Goal: Transaction & Acquisition: Purchase product/service

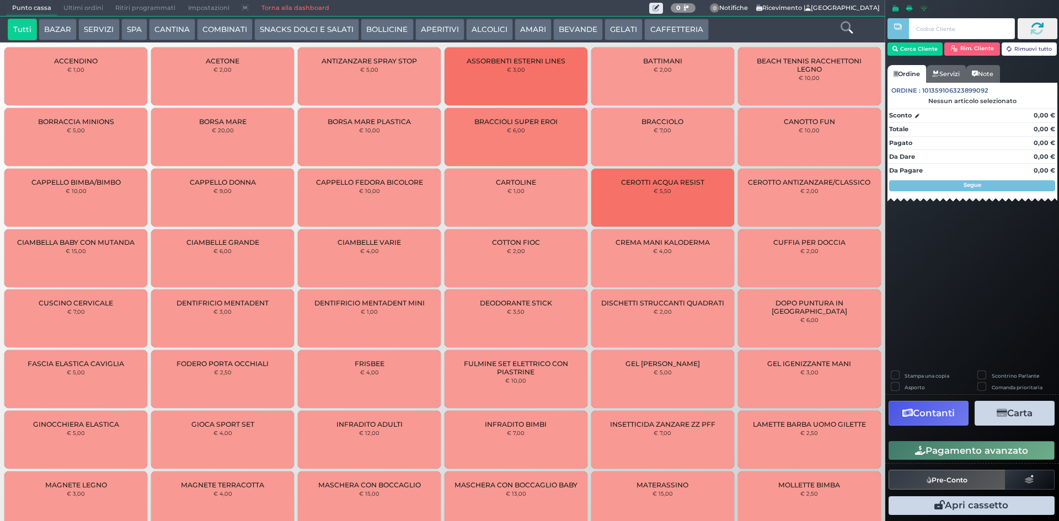
click at [699, 39] on button "CAFFETTERIA" at bounding box center [677, 30] width 64 height 22
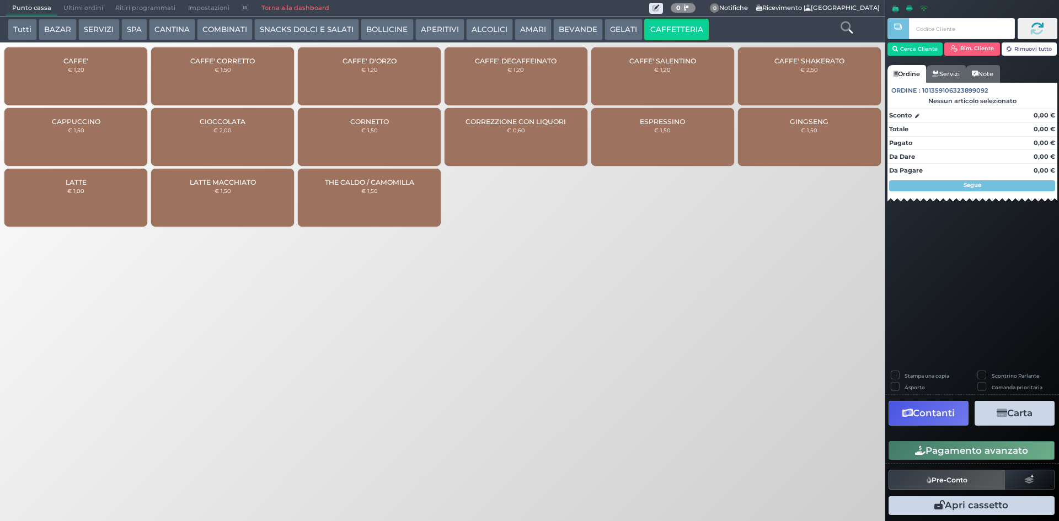
click at [122, 136] on div "CAPPUCCINO € 1,50" at bounding box center [75, 137] width 143 height 58
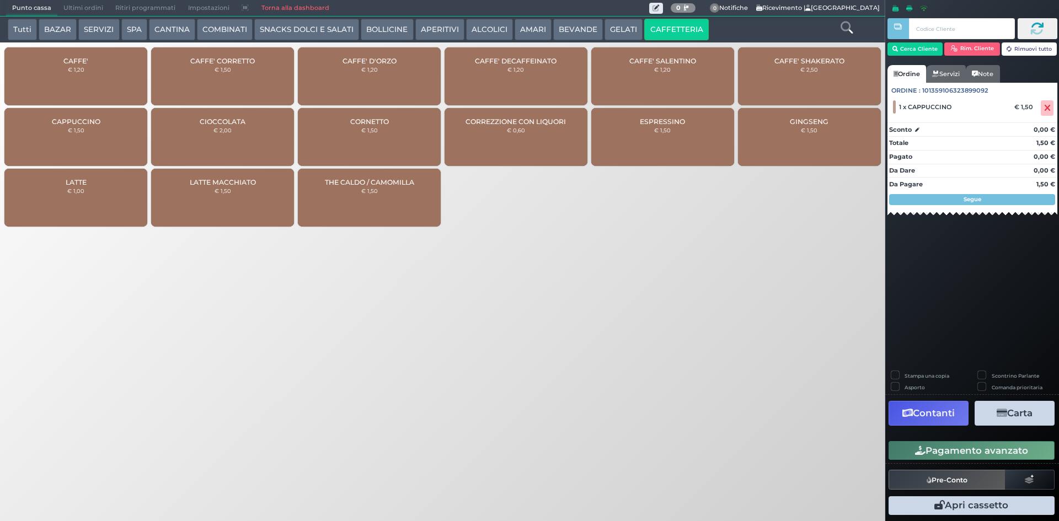
click at [961, 451] on button "Pagamento avanzato" at bounding box center [972, 450] width 166 height 19
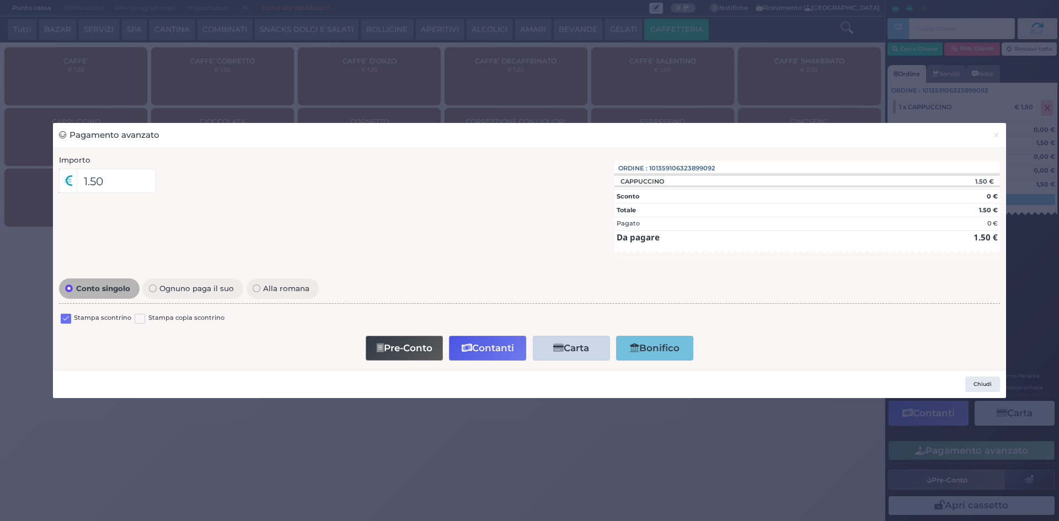
click at [68, 320] on label at bounding box center [66, 319] width 10 height 10
click at [0, 0] on input "checkbox" at bounding box center [0, 0] width 0 height 0
click at [403, 345] on button "Pre-Conto" at bounding box center [404, 348] width 77 height 25
click at [997, 137] on span "×" at bounding box center [996, 135] width 7 height 12
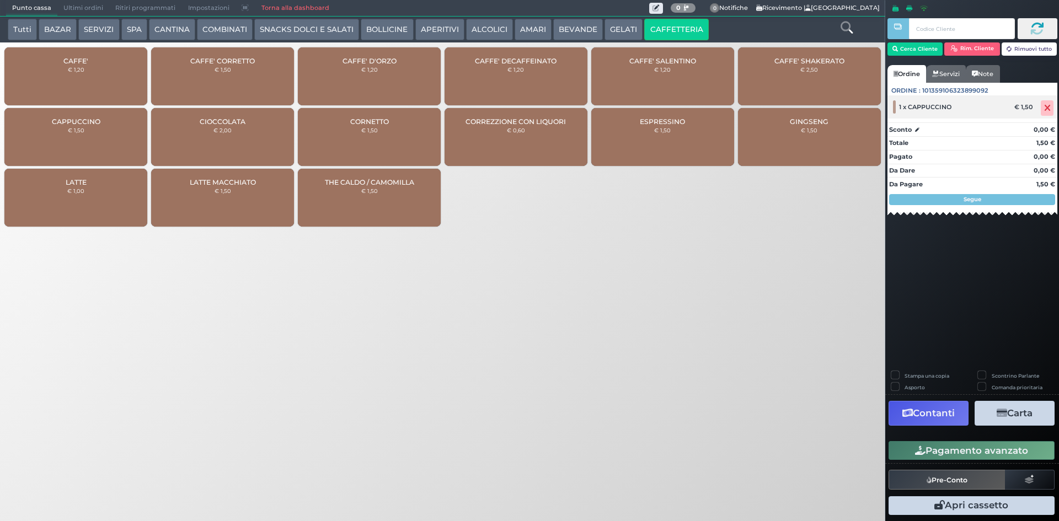
click at [1053, 111] on span at bounding box center [1047, 107] width 13 height 15
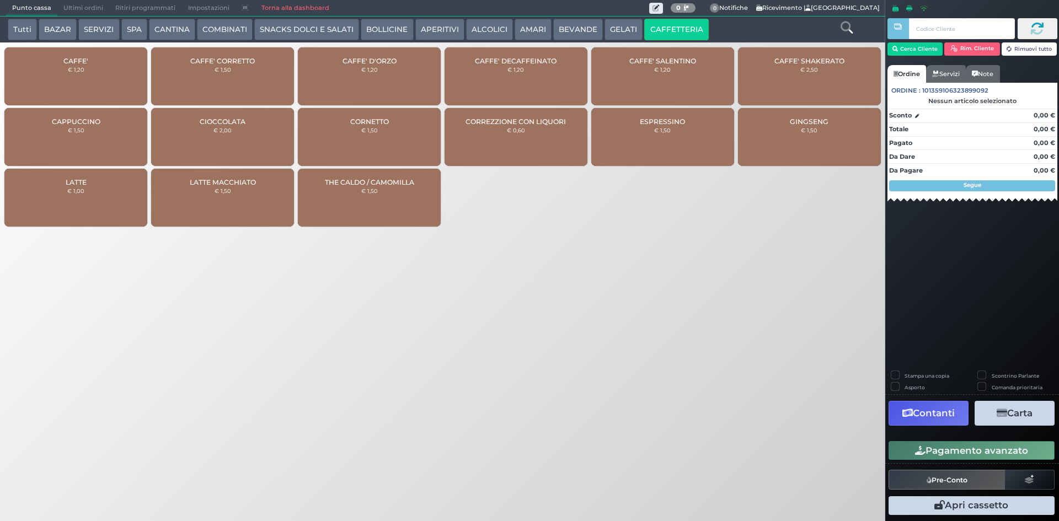
click at [142, 33] on button "SPA" at bounding box center [134, 30] width 26 height 22
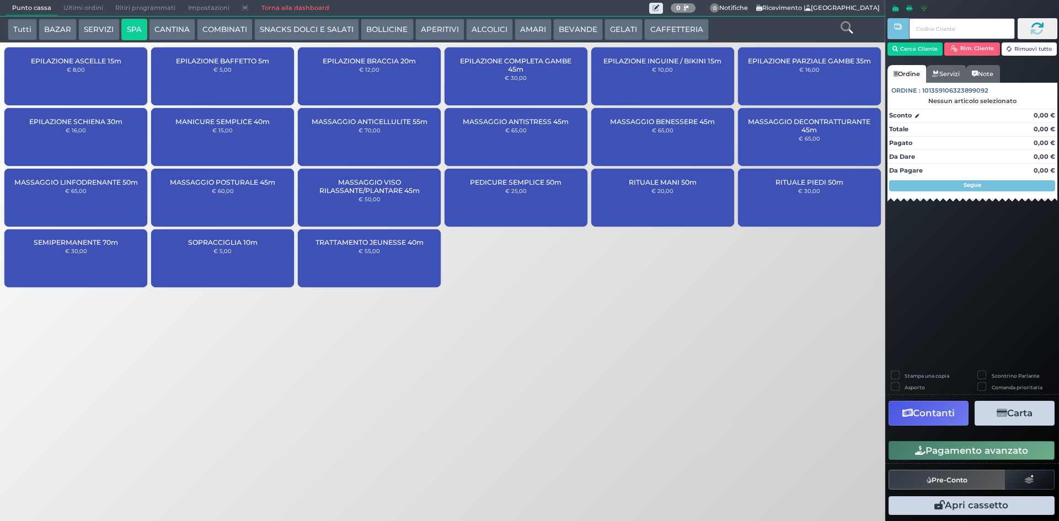
click at [935, 28] on input "text" at bounding box center [961, 28] width 105 height 21
click at [924, 50] on button "Cerca Cliente" at bounding box center [916, 48] width 56 height 13
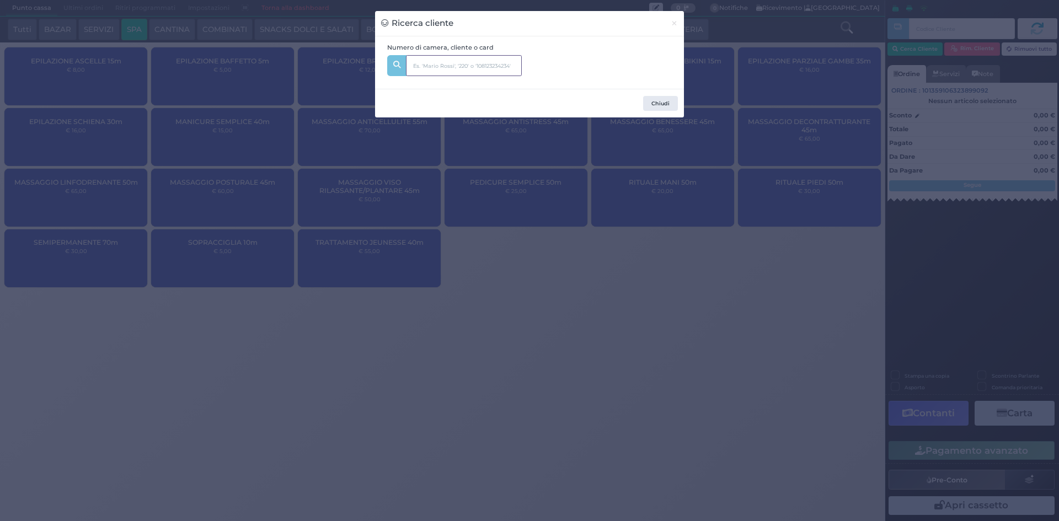
click at [446, 74] on input "text" at bounding box center [464, 65] width 116 height 21
type input "339"
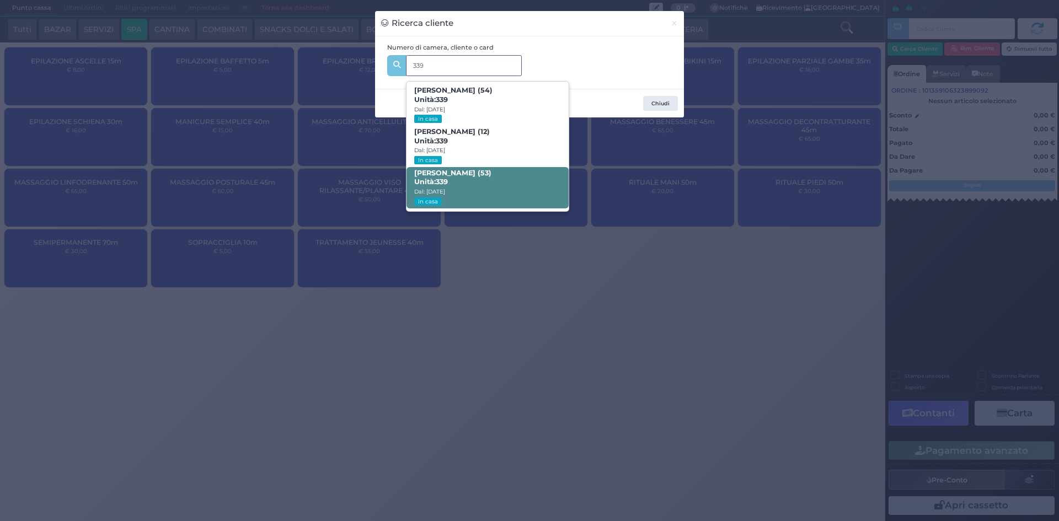
click at [467, 184] on span "Marina Collauto (53) Unità: 339 Dal: 30/08/2025 In casa" at bounding box center [488, 187] width 162 height 41
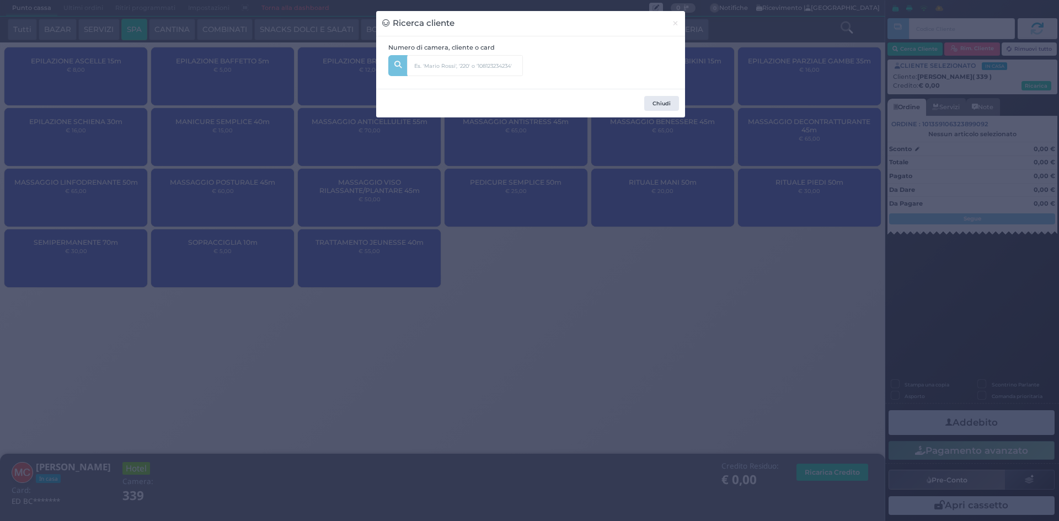
click at [715, 241] on div "Ricerca cliente × Numero di camera, cliente o card 339 Rudi Moretto (54) Unità:…" at bounding box center [529, 260] width 1059 height 521
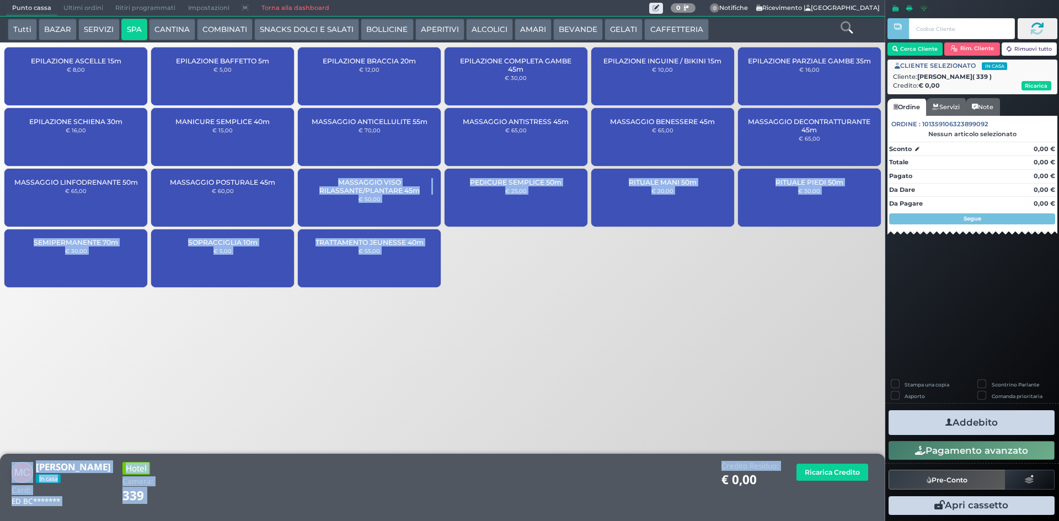
drag, startPoint x: 233, startPoint y: 187, endPoint x: 545, endPoint y: 385, distance: 369.7
click at [710, 356] on div "Tutti BAZAR SERVIZI SPA CANTINA COMBINATI SNACKS DOLCI E SALATI BOLLICINE APERI…" at bounding box center [442, 179] width 897 height 356
click at [558, 391] on div "Punto cassa Mappa Ultimi ordini Delivery Ritiri programmati Impostazioni Torna …" at bounding box center [529, 260] width 1059 height 521
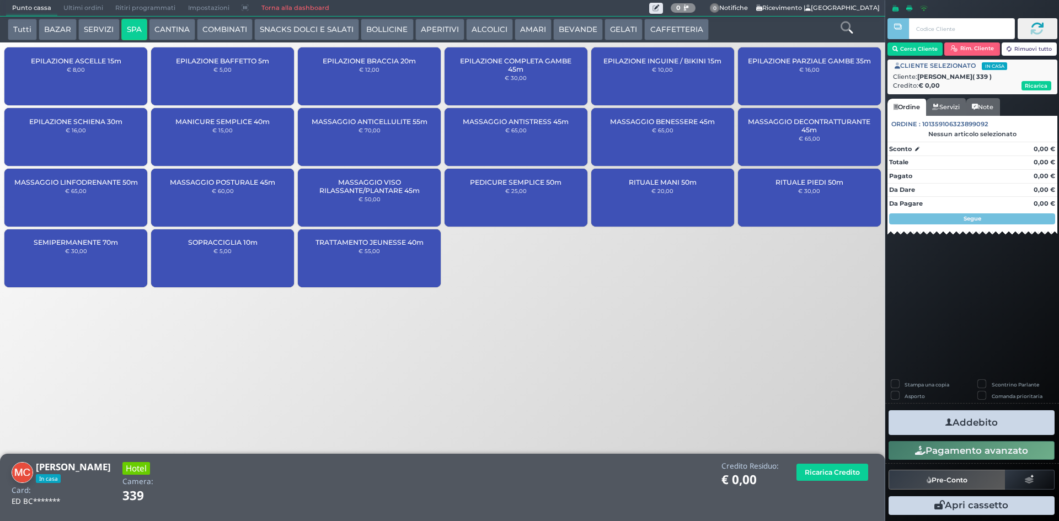
click at [233, 126] on div "MANICURE SEMPLICE 40m € 15,00" at bounding box center [222, 137] width 143 height 58
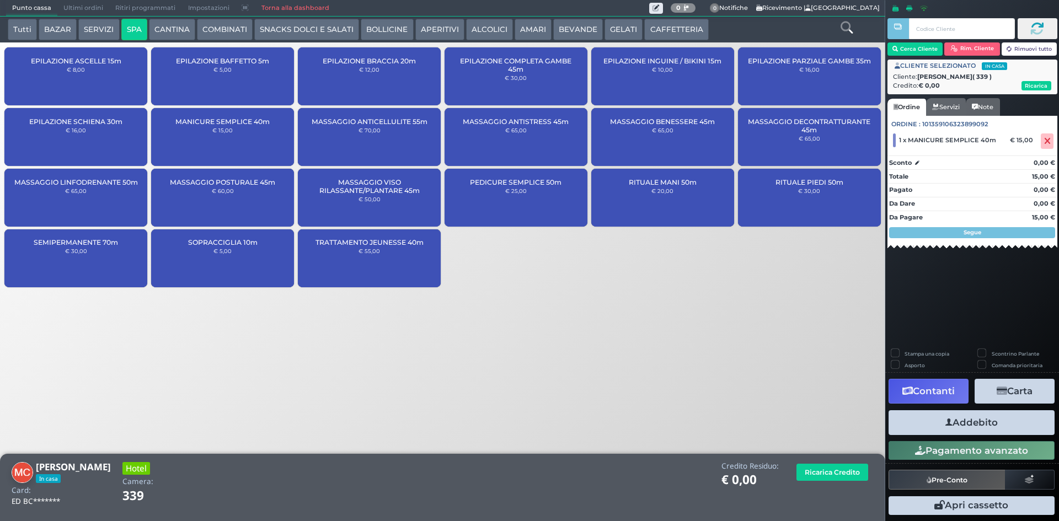
click at [981, 420] on button "Addebito" at bounding box center [972, 423] width 166 height 25
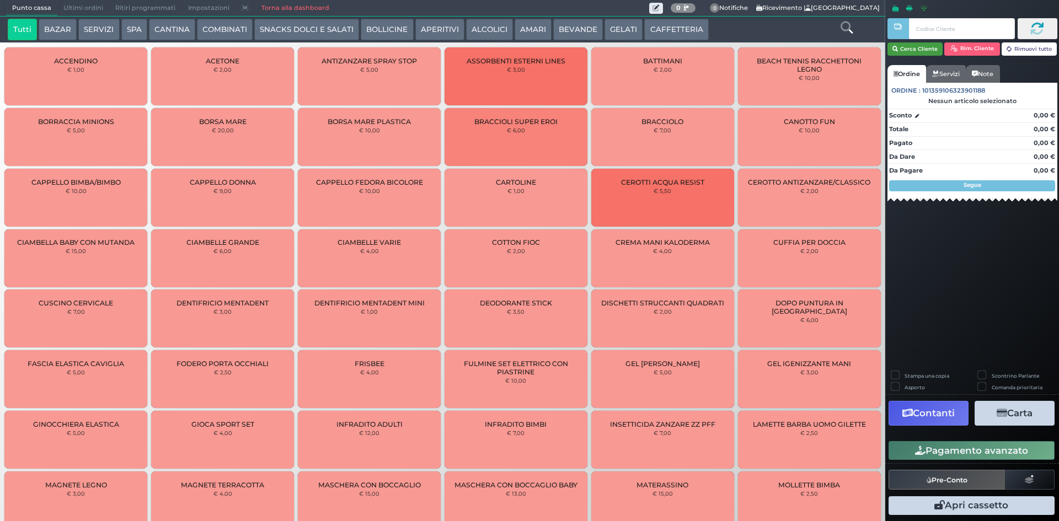
click at [898, 47] on icon "button" at bounding box center [896, 49] width 6 height 9
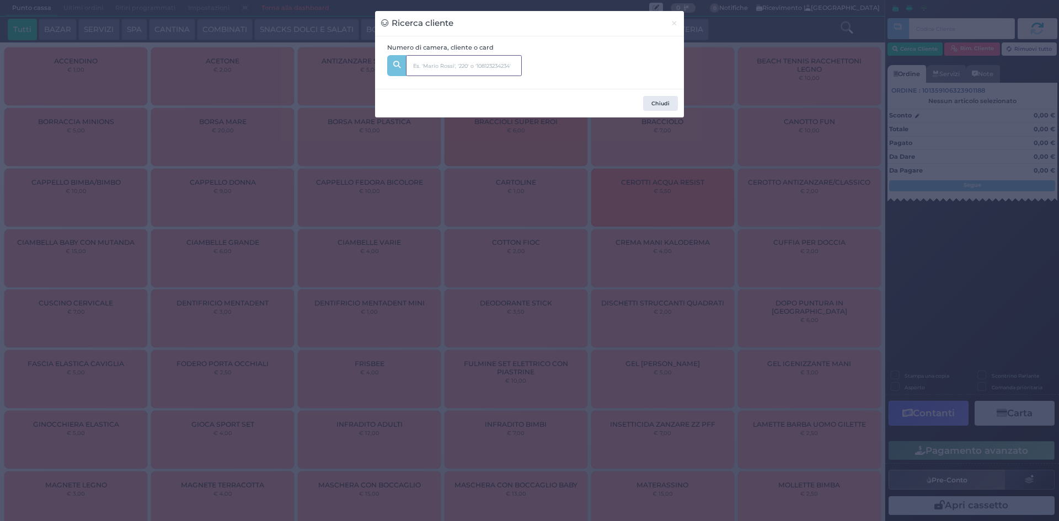
click at [467, 67] on input "text" at bounding box center [464, 65] width 116 height 21
type input "328"
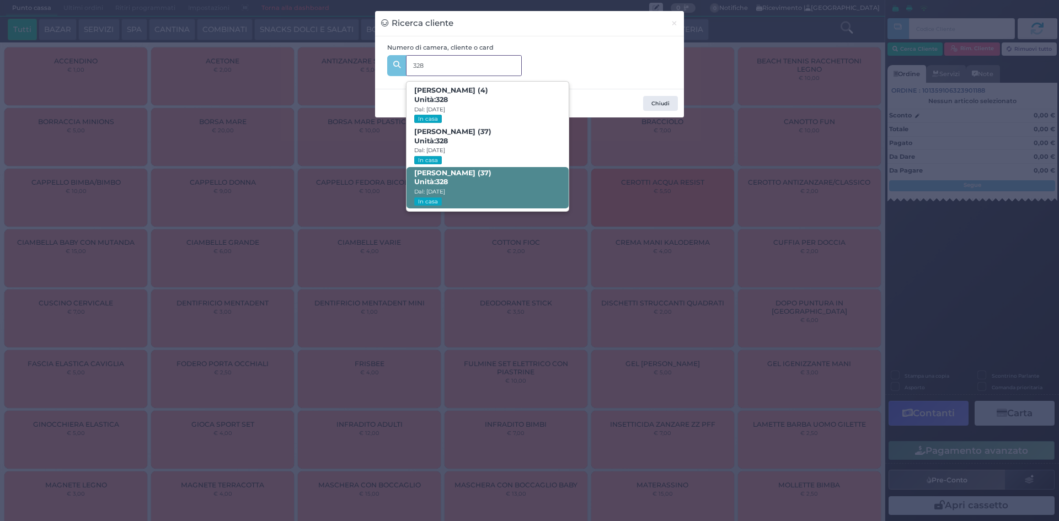
click at [466, 187] on span "[PERSON_NAME] (37) Unità: 328 Dal: [DATE] In casa" at bounding box center [488, 187] width 162 height 41
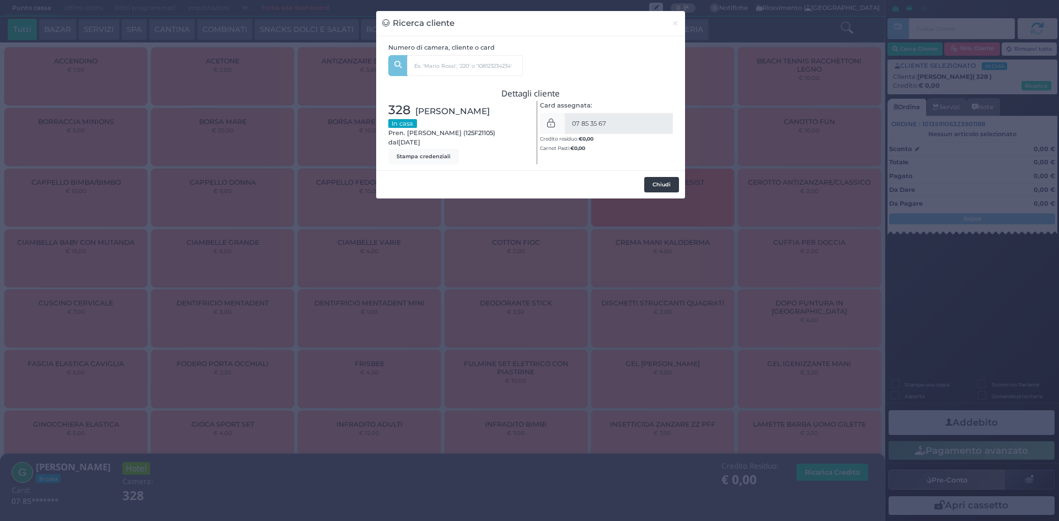
click at [667, 192] on button "Chiudi" at bounding box center [662, 184] width 35 height 15
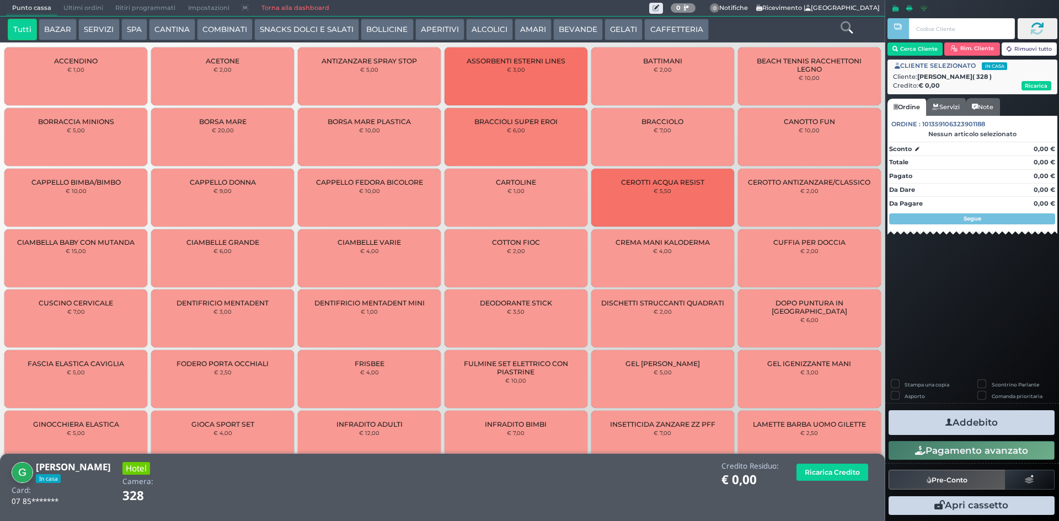
click at [925, 413] on button "Addebito" at bounding box center [972, 423] width 166 height 25
click at [94, 20] on button "SERVIZI" at bounding box center [98, 30] width 41 height 22
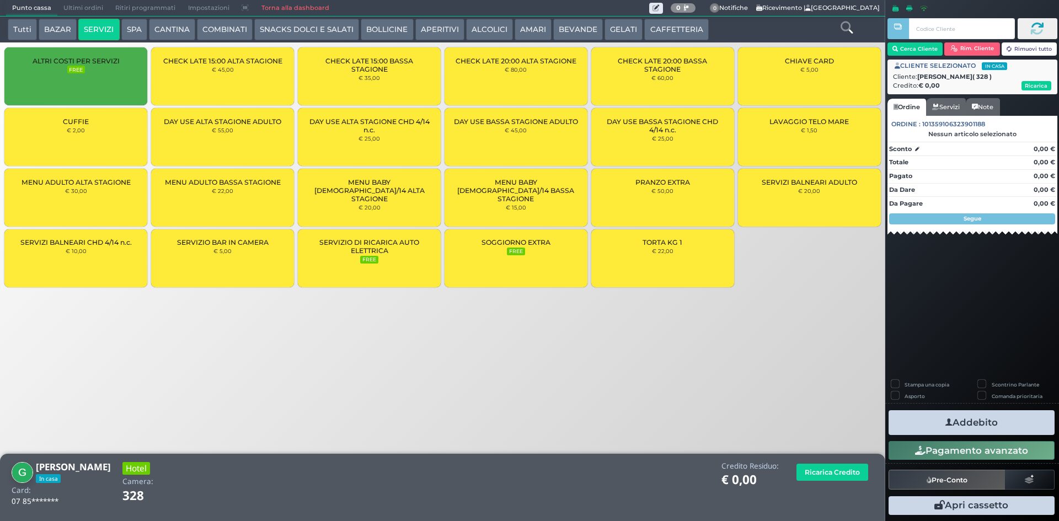
click at [48, 147] on div "CUFFIE € 2,00" at bounding box center [75, 137] width 143 height 58
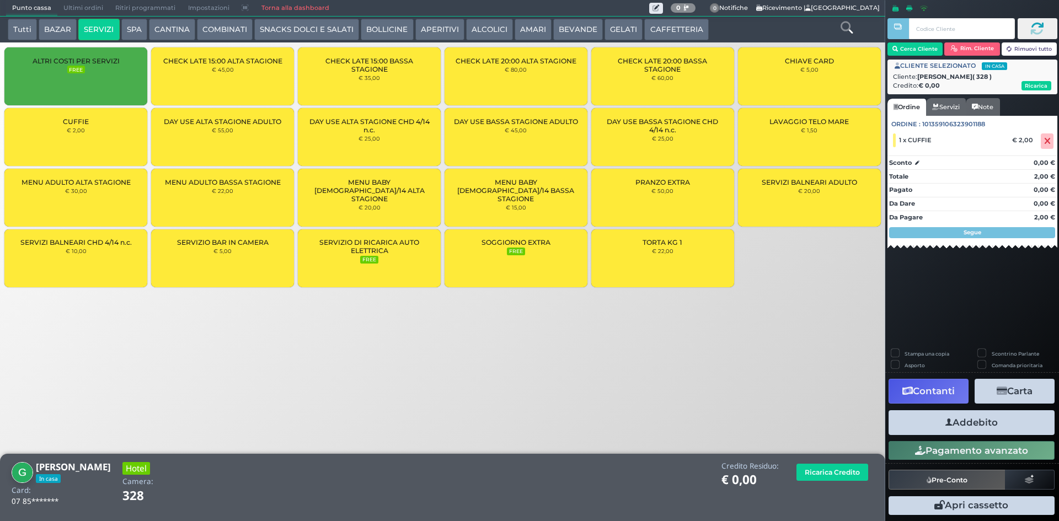
click at [975, 429] on button "Addebito" at bounding box center [972, 423] width 166 height 25
